Goal: Information Seeking & Learning: Learn about a topic

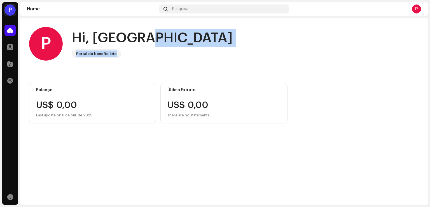
drag, startPoint x: 425, startPoint y: 38, endPoint x: 428, endPoint y: 69, distance: 30.7
click at [428, 69] on div "P PAULO JÚNIOR DA SILVA Home Perfil Catálogo Transações Recursos Home Pesquisa …" at bounding box center [215, 103] width 430 height 207
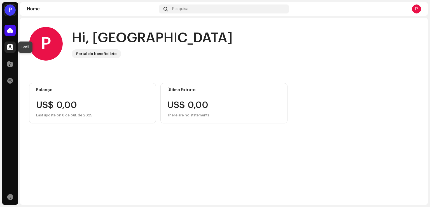
click at [11, 45] on span at bounding box center [10, 47] width 6 height 4
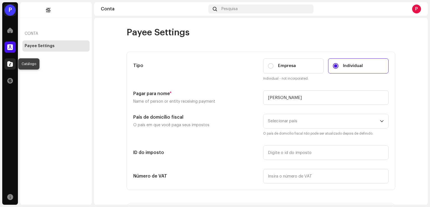
click at [9, 63] on span at bounding box center [10, 64] width 6 height 4
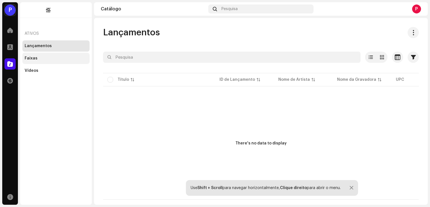
click at [34, 55] on div "Faixas" at bounding box center [55, 58] width 67 height 11
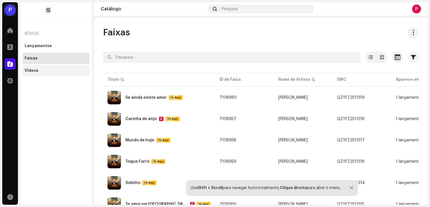
click at [33, 69] on div "Vídeos" at bounding box center [32, 70] width 14 height 4
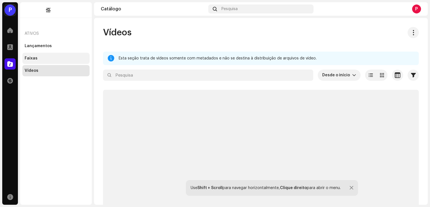
click at [39, 58] on div "Faixas" at bounding box center [56, 58] width 63 height 4
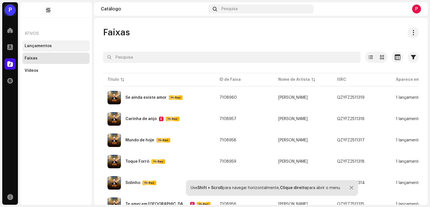
click at [53, 44] on div "Lançamentos" at bounding box center [56, 46] width 63 height 4
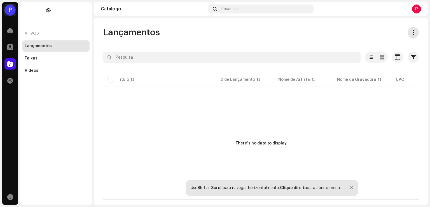
click at [413, 33] on span at bounding box center [413, 32] width 5 height 4
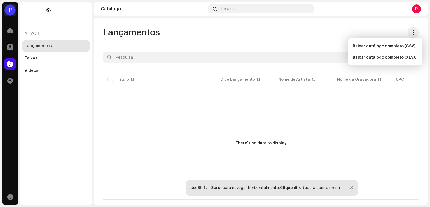
click at [266, 37] on div "Lançamentos" at bounding box center [261, 32] width 316 height 11
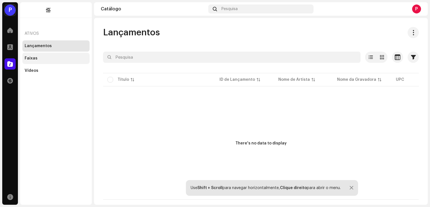
click at [27, 57] on div "Faixas" at bounding box center [31, 58] width 13 height 4
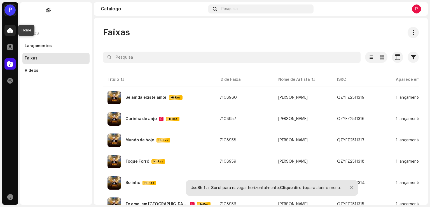
click at [10, 30] on span at bounding box center [10, 30] width 6 height 4
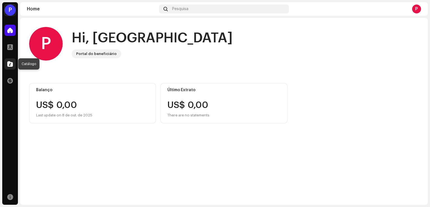
click at [10, 62] on span at bounding box center [10, 64] width 6 height 4
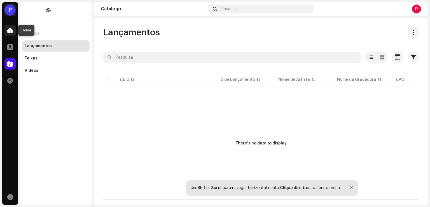
click at [11, 28] on span at bounding box center [10, 30] width 6 height 4
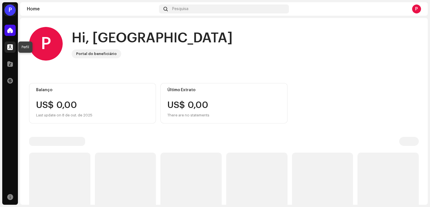
click at [11, 48] on span at bounding box center [10, 47] width 6 height 4
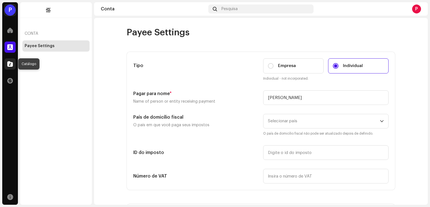
click at [8, 65] on span at bounding box center [10, 64] width 6 height 4
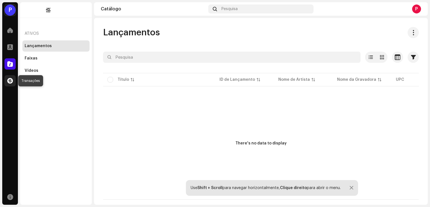
click at [8, 80] on span at bounding box center [10, 80] width 6 height 4
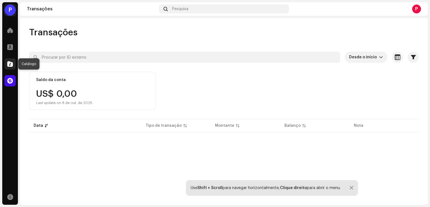
click at [9, 64] on span at bounding box center [10, 64] width 6 height 4
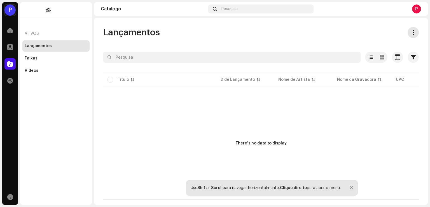
click at [411, 30] on span at bounding box center [413, 32] width 5 height 4
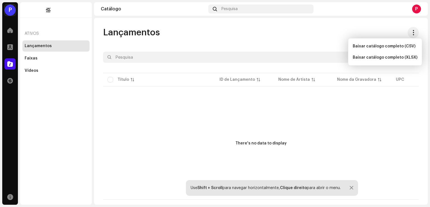
click at [364, 29] on div "Lançamentos" at bounding box center [261, 32] width 316 height 11
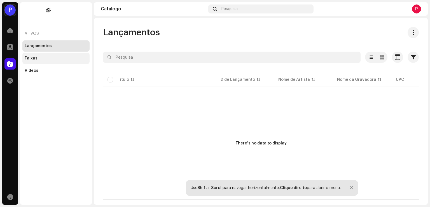
click at [57, 61] on div "Faixas" at bounding box center [55, 58] width 67 height 11
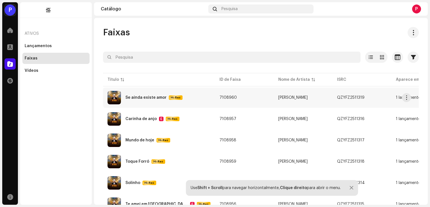
click at [151, 95] on div "Se ainda existe amor" at bounding box center [145, 97] width 41 height 4
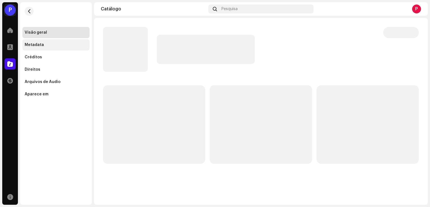
click at [32, 46] on div "Metadata" at bounding box center [34, 45] width 19 height 4
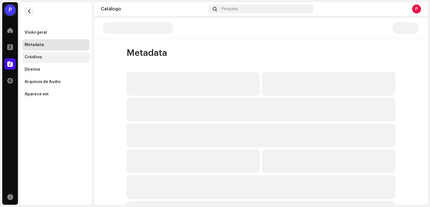
click at [34, 56] on div "Créditos" at bounding box center [33, 57] width 17 height 4
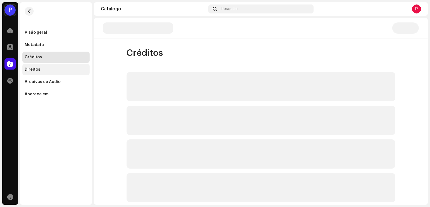
click at [33, 69] on div "Direitos" at bounding box center [33, 69] width 16 height 4
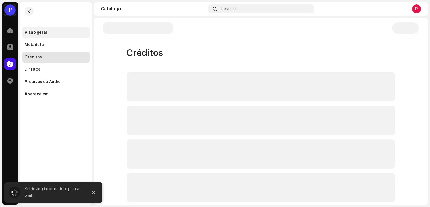
click at [47, 30] on div "Visão geral" at bounding box center [56, 32] width 63 height 4
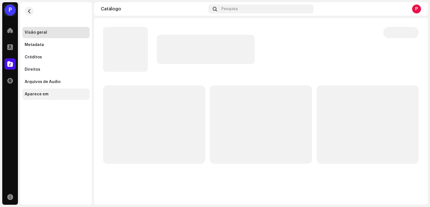
click at [43, 93] on div "Aparece em" at bounding box center [37, 94] width 24 height 4
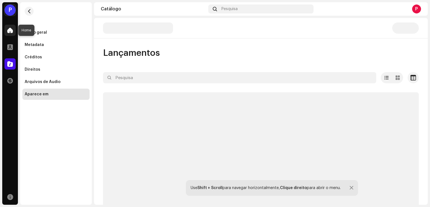
click at [10, 28] on span at bounding box center [10, 30] width 6 height 4
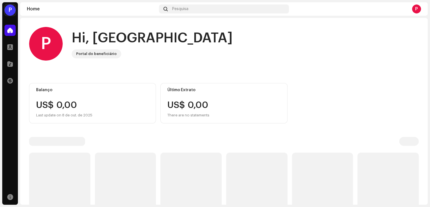
click at [415, 10] on div "P" at bounding box center [416, 8] width 9 height 9
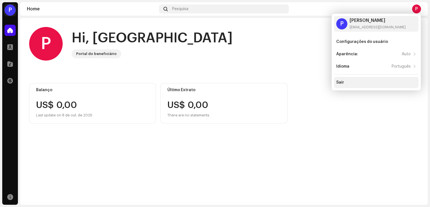
click at [356, 79] on div "Sair" at bounding box center [376, 82] width 85 height 11
